Goal: Communication & Community: Answer question/provide support

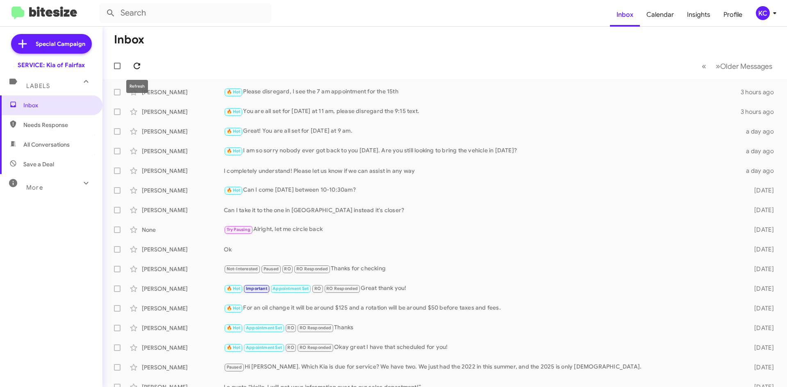
click at [139, 66] on icon at bounding box center [137, 66] width 10 height 10
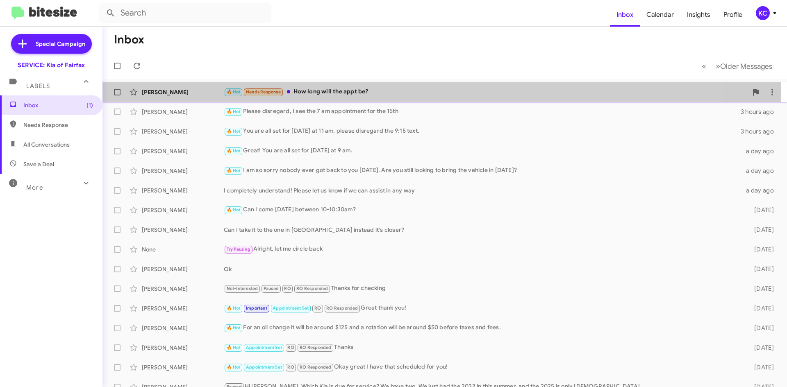
click at [336, 87] on div "[PERSON_NAME] 🔥 Hot Needs Response How long will the appt be? a few seconds ago" at bounding box center [444, 92] width 671 height 16
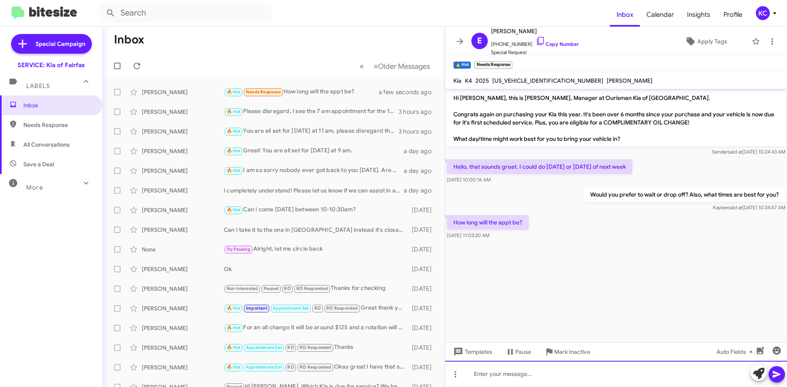
click at [561, 373] on div at bounding box center [616, 374] width 342 height 26
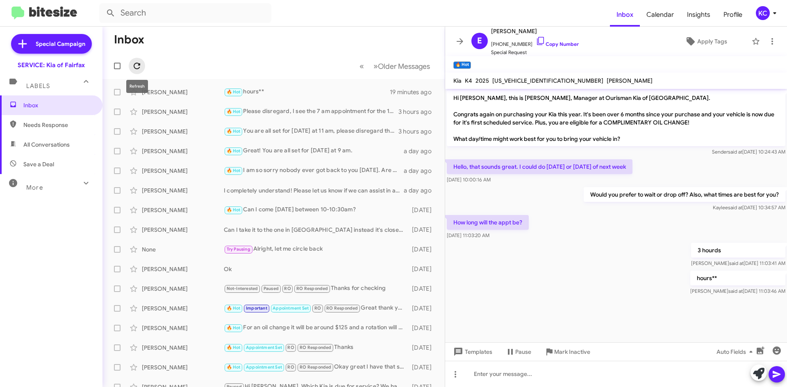
click at [143, 64] on span at bounding box center [137, 66] width 16 height 10
